Goal: Task Accomplishment & Management: Manage account settings

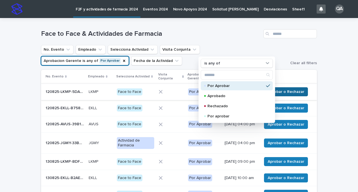
click at [278, 96] on button "Aprobar o Rechazar" at bounding box center [286, 91] width 44 height 9
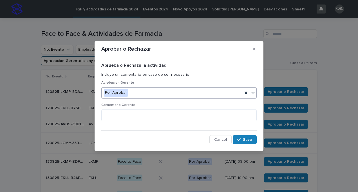
click at [252, 96] on div at bounding box center [253, 92] width 7 height 10
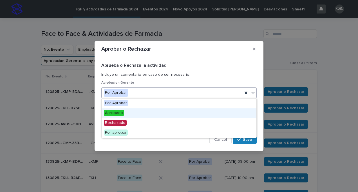
click at [219, 111] on div "Aprobado" at bounding box center [179, 113] width 155 height 10
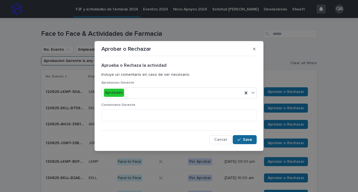
click at [247, 138] on span "Save" at bounding box center [247, 140] width 9 height 4
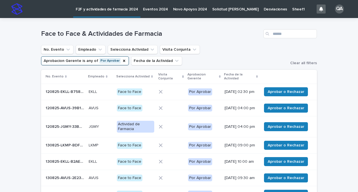
click at [274, 91] on span "Aprobar o Rechazar" at bounding box center [286, 92] width 37 height 6
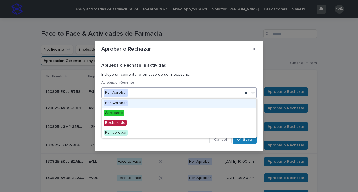
click at [255, 93] on icon at bounding box center [253, 93] width 6 height 6
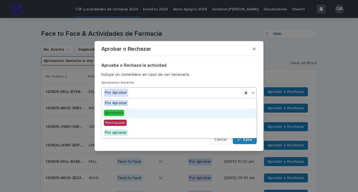
click at [215, 115] on div "Aprobado" at bounding box center [179, 113] width 155 height 10
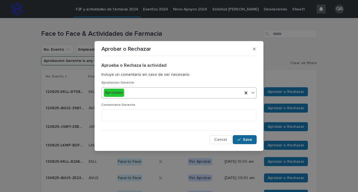
click at [237, 138] on button "Save" at bounding box center [245, 139] width 24 height 9
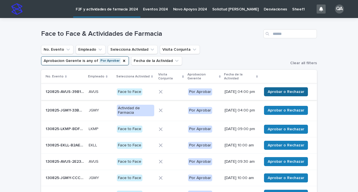
click at [271, 95] on span "Aprobar o Rechazar" at bounding box center [286, 92] width 37 height 6
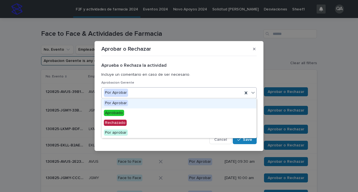
click at [250, 93] on icon at bounding box center [253, 93] width 6 height 6
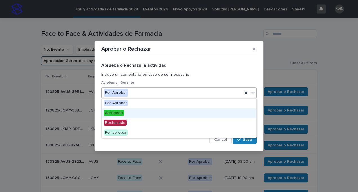
click at [182, 112] on div "Aprobado" at bounding box center [179, 113] width 155 height 10
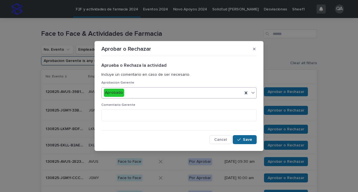
click at [250, 141] on span "Save" at bounding box center [247, 140] width 9 height 4
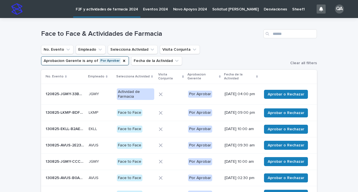
click at [283, 93] on span "Aprobar o Rechazar" at bounding box center [286, 94] width 37 height 6
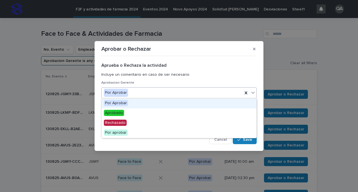
click at [253, 96] on div at bounding box center [253, 92] width 7 height 10
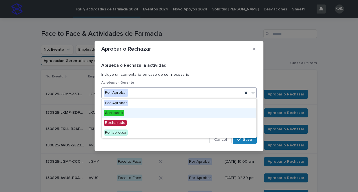
click at [223, 113] on div "Aprobado" at bounding box center [179, 113] width 155 height 10
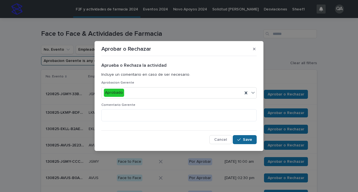
click at [242, 136] on button "Save" at bounding box center [245, 139] width 24 height 9
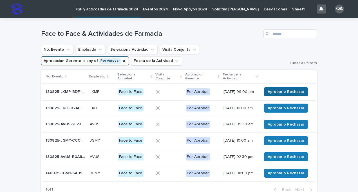
click at [270, 96] on button "Aprobar o Rechazar" at bounding box center [286, 91] width 44 height 9
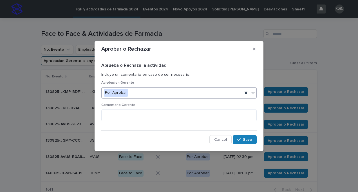
click at [254, 96] on div at bounding box center [253, 92] width 7 height 10
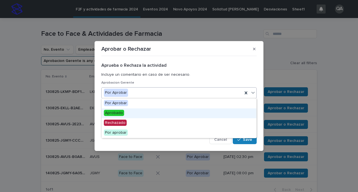
click at [226, 111] on div "Aprobado" at bounding box center [179, 113] width 155 height 10
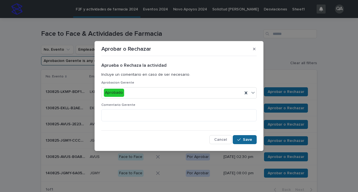
click at [242, 138] on div "button" at bounding box center [240, 140] width 6 height 4
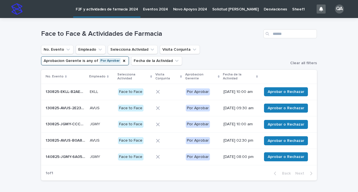
click at [274, 97] on td "Aprobar o Rechazar" at bounding box center [287, 92] width 57 height 16
click at [244, 159] on p "[DATE] 08:00 pm" at bounding box center [240, 156] width 34 height 5
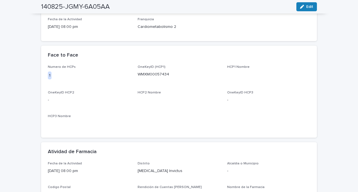
scroll to position [222, 0]
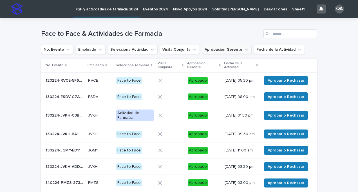
click at [243, 51] on icon "Aprobacion Gerente" at bounding box center [246, 50] width 6 height 6
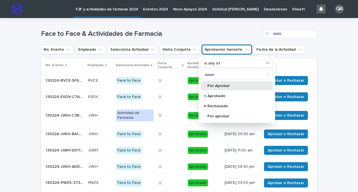
click at [221, 88] on div "Por Aprobar" at bounding box center [237, 85] width 72 height 9
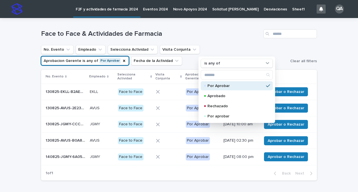
click at [290, 93] on span "Aprobar o Rechazar" at bounding box center [286, 92] width 37 height 6
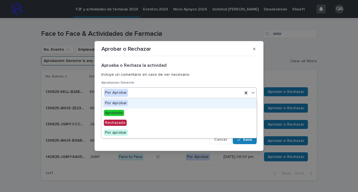
click at [252, 93] on icon at bounding box center [253, 93] width 6 height 6
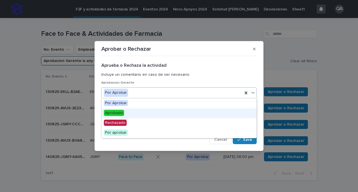
click at [219, 112] on div "Aprobado" at bounding box center [179, 113] width 155 height 10
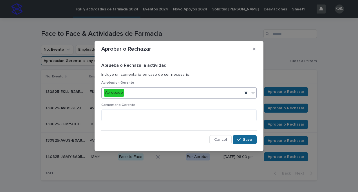
click at [250, 140] on span "Save" at bounding box center [247, 140] width 9 height 4
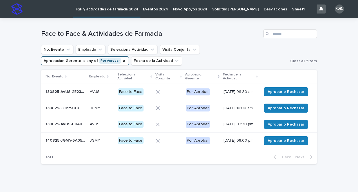
click at [272, 93] on span "Aprobar o Rechazar" at bounding box center [286, 92] width 37 height 6
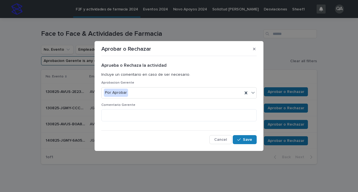
click at [253, 98] on div "Aprobacion Gerente Por Aprobar" at bounding box center [178, 92] width 155 height 22
click at [253, 95] on icon at bounding box center [253, 93] width 6 height 6
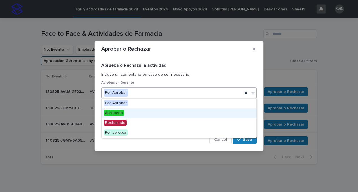
click at [234, 111] on div "Aprobado" at bounding box center [179, 113] width 155 height 10
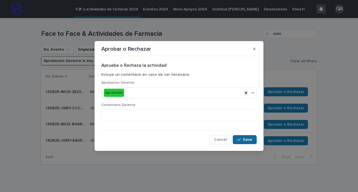
click at [240, 137] on button "Save" at bounding box center [245, 139] width 24 height 9
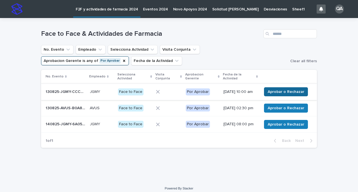
click at [281, 96] on button "Aprobar o Rechazar" at bounding box center [286, 91] width 44 height 9
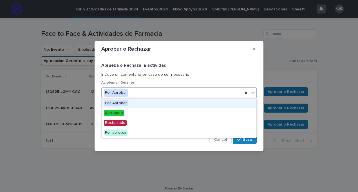
click at [255, 93] on icon at bounding box center [253, 93] width 6 height 6
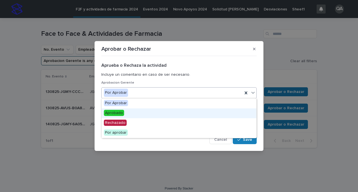
click at [224, 112] on div "Aprobado" at bounding box center [179, 113] width 155 height 10
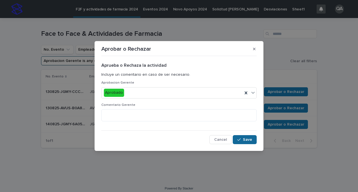
click at [238, 135] on button "Save" at bounding box center [245, 139] width 24 height 9
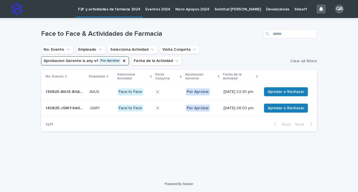
click at [277, 93] on span "Aprobar o Rechazar" at bounding box center [286, 92] width 37 height 6
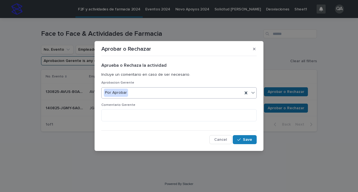
click at [255, 94] on icon at bounding box center [253, 93] width 6 height 6
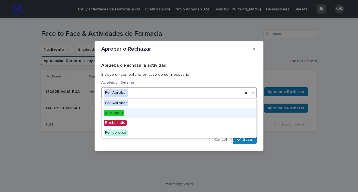
click at [227, 111] on div "Aprobado" at bounding box center [179, 113] width 155 height 10
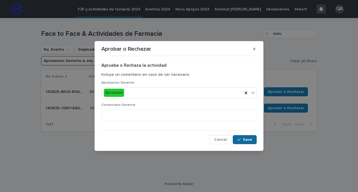
click at [244, 139] on span "Save" at bounding box center [247, 140] width 9 height 4
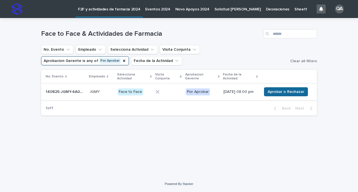
click at [273, 94] on span "Aprobar o Rechazar" at bounding box center [286, 92] width 37 height 6
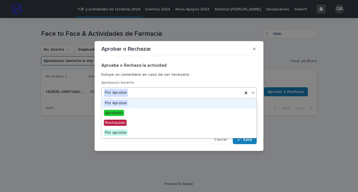
click at [255, 95] on icon at bounding box center [253, 93] width 6 height 6
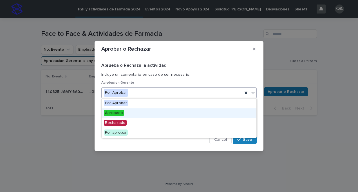
click at [234, 110] on div "Aprobado" at bounding box center [179, 113] width 155 height 10
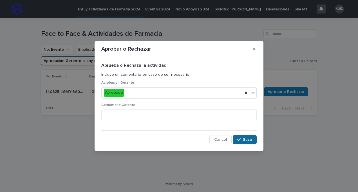
click at [243, 143] on button "Save" at bounding box center [245, 139] width 24 height 9
